Goal: Navigation & Orientation: Find specific page/section

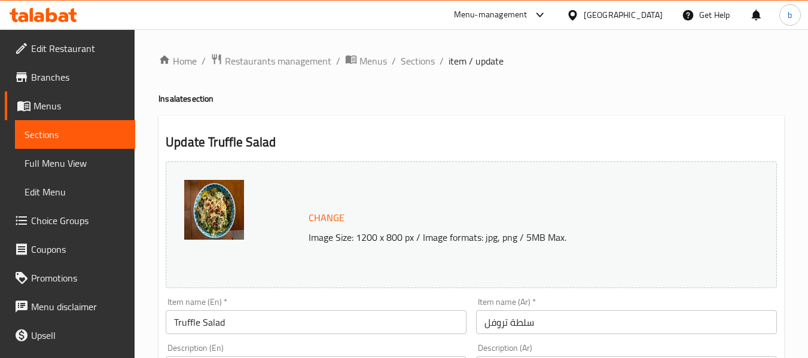
click at [579, 16] on icon at bounding box center [572, 15] width 13 height 13
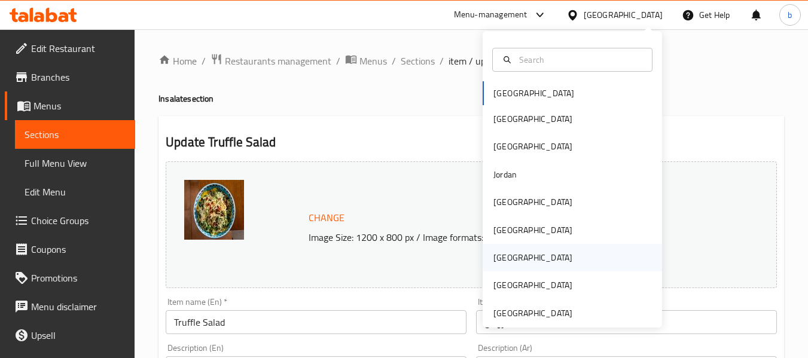
click at [512, 256] on div "[GEOGRAPHIC_DATA]" at bounding box center [533, 258] width 98 height 28
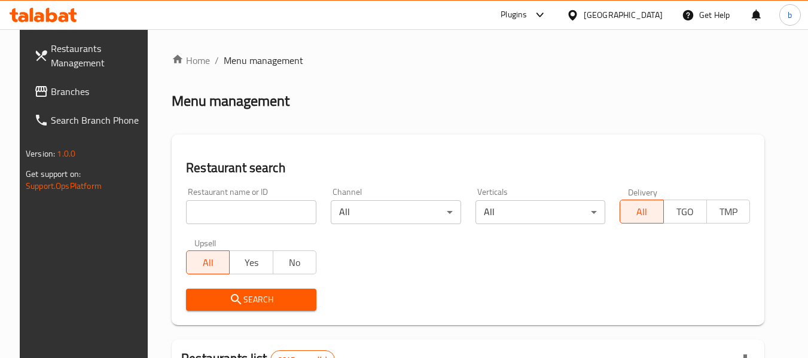
click at [51, 94] on span "Branches" at bounding box center [98, 91] width 94 height 14
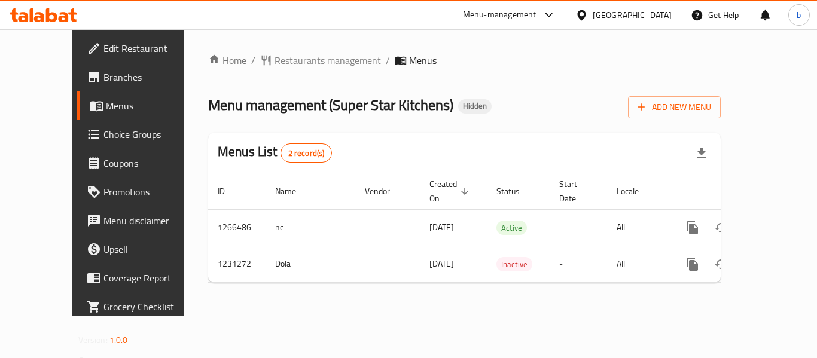
click at [588, 10] on icon at bounding box center [581, 15] width 13 height 13
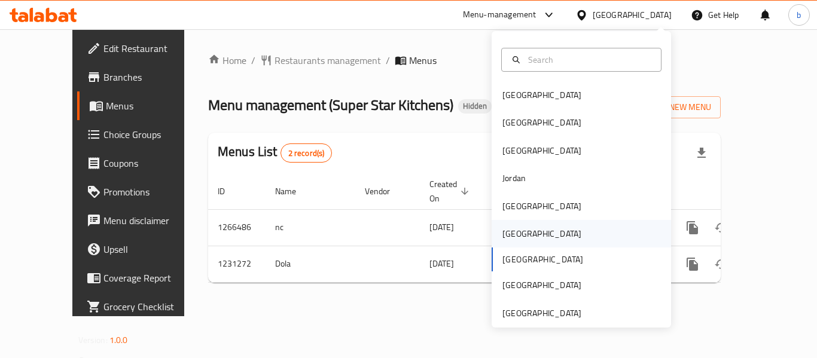
click at [514, 236] on div "[GEOGRAPHIC_DATA]" at bounding box center [541, 233] width 79 height 13
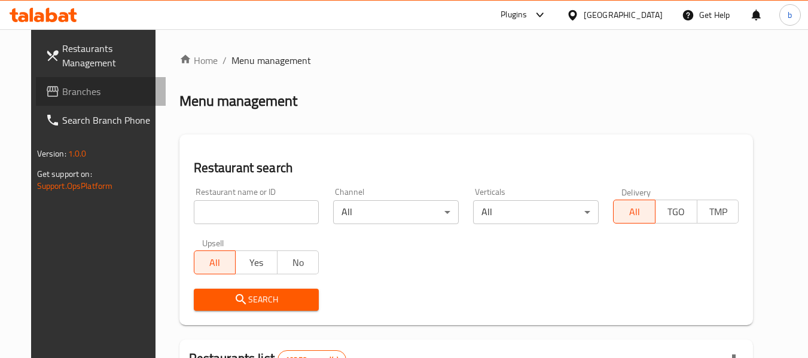
click at [107, 85] on span "Branches" at bounding box center [109, 91] width 94 height 14
